Goal: Information Seeking & Learning: Learn about a topic

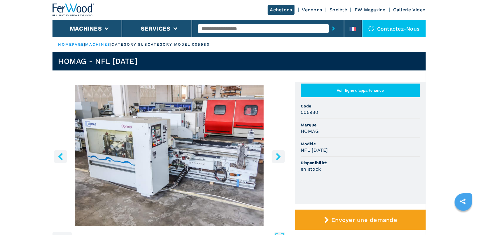
click at [278, 157] on icon "right-button" at bounding box center [278, 156] width 7 height 7
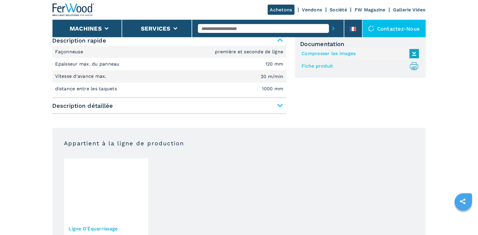
scroll to position [278, 0]
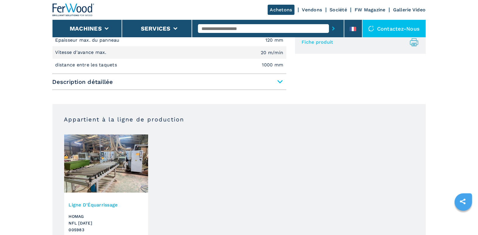
click at [278, 82] on span "Description détaillée" at bounding box center [169, 82] width 234 height 10
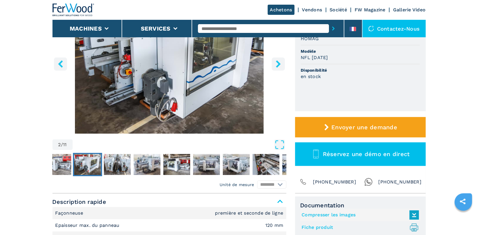
scroll to position [0, 0]
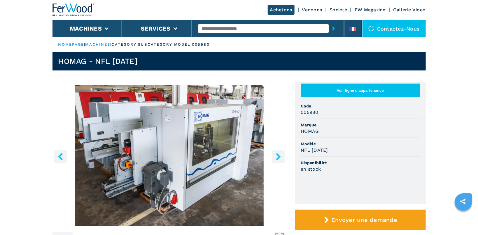
click at [167, 120] on img "Go to Slide 2" at bounding box center [169, 155] width 234 height 141
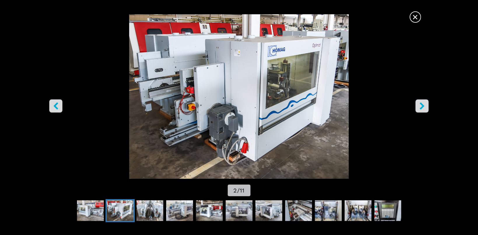
click at [422, 108] on icon "right-button" at bounding box center [422, 105] width 5 height 7
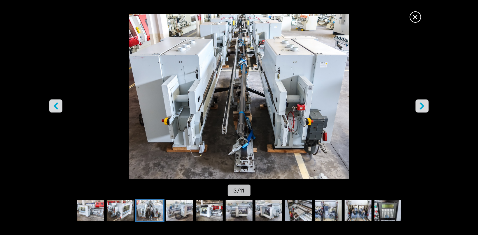
click at [422, 108] on icon "right-button" at bounding box center [422, 105] width 5 height 7
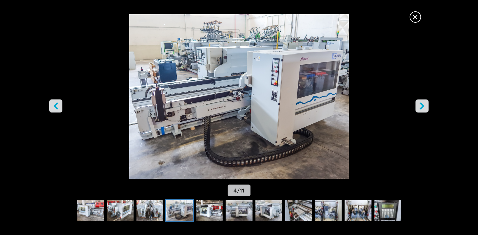
click at [422, 108] on icon "right-button" at bounding box center [422, 105] width 5 height 7
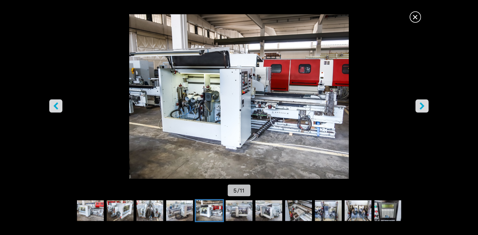
click at [418, 107] on button "right-button" at bounding box center [422, 105] width 13 height 13
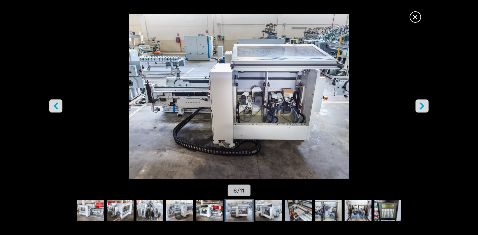
click at [418, 107] on button "right-button" at bounding box center [422, 105] width 13 height 13
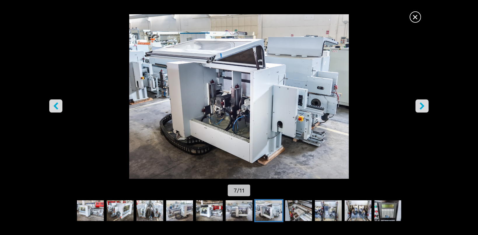
click at [418, 107] on button "right-button" at bounding box center [422, 105] width 13 height 13
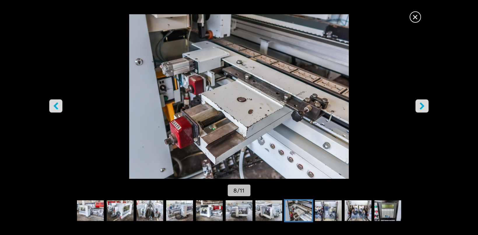
click at [418, 107] on button "right-button" at bounding box center [422, 105] width 13 height 13
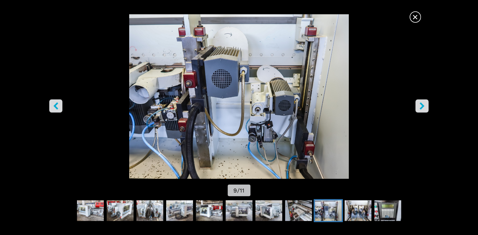
click at [418, 107] on button "right-button" at bounding box center [422, 105] width 13 height 13
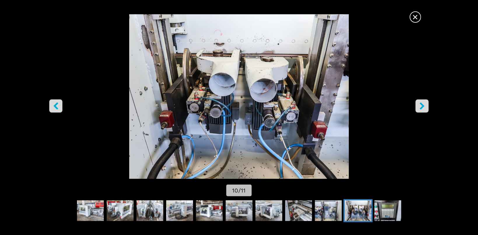
click at [418, 107] on button "right-button" at bounding box center [422, 105] width 13 height 13
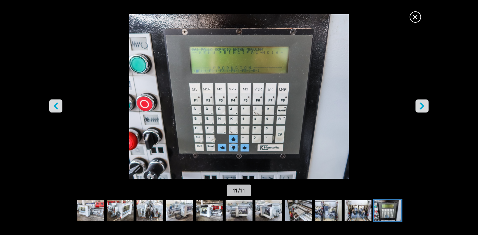
click at [418, 107] on button "right-button" at bounding box center [422, 105] width 13 height 13
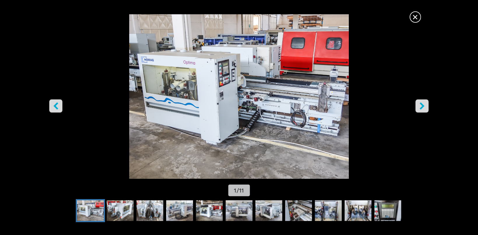
click at [418, 107] on button "right-button" at bounding box center [422, 105] width 13 height 13
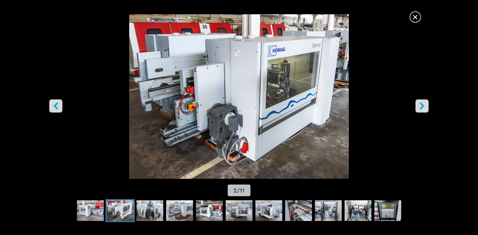
click at [418, 16] on span "×" at bounding box center [415, 16] width 10 height 10
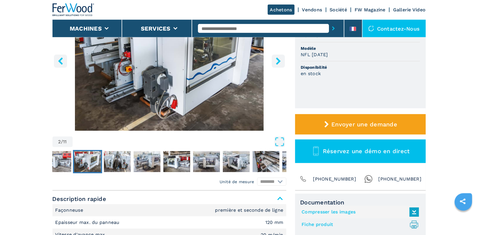
scroll to position [155, 0]
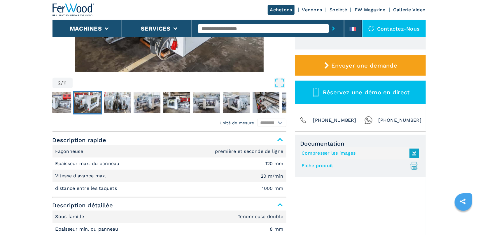
click at [325, 167] on link "Fiche produit .prefix__st0{stroke-linecap:round;stroke-linejoin:round}.prefix__…" at bounding box center [359, 166] width 114 height 10
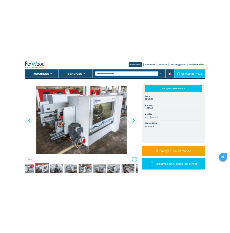
scroll to position [0, 0]
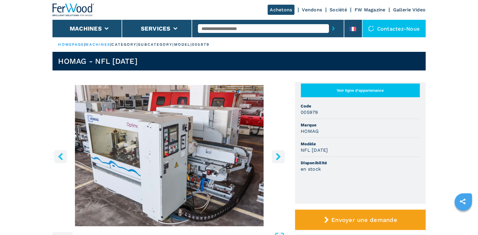
click at [277, 156] on icon "right-button" at bounding box center [278, 156] width 7 height 7
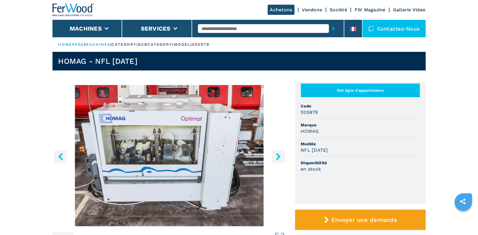
click at [200, 153] on img "Go to Slide 2" at bounding box center [169, 155] width 234 height 141
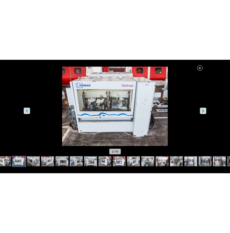
scroll to position [93, 0]
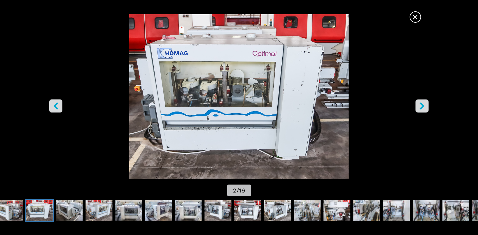
click at [416, 14] on span "×" at bounding box center [415, 16] width 10 height 10
